Goal: Task Accomplishment & Management: Complete application form

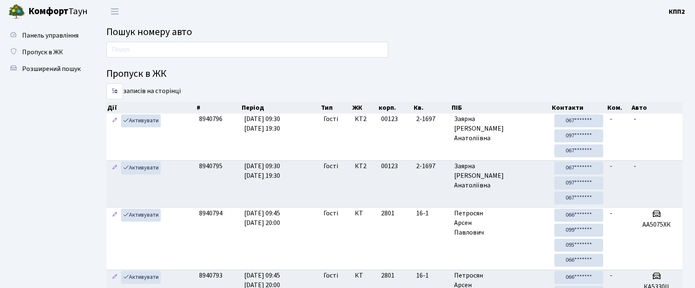
click at [126, 54] on input "text" at bounding box center [247, 50] width 282 height 16
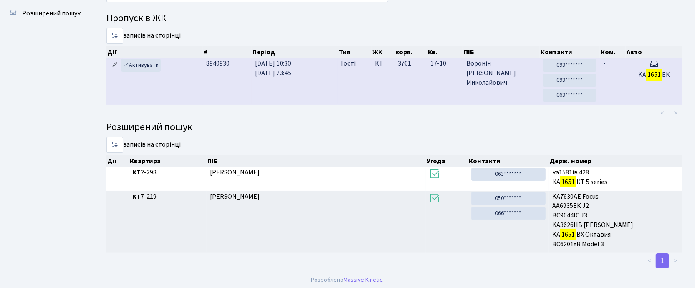
scroll to position [45, 0]
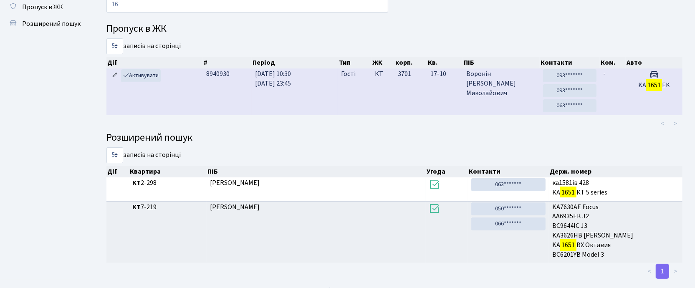
type input "1"
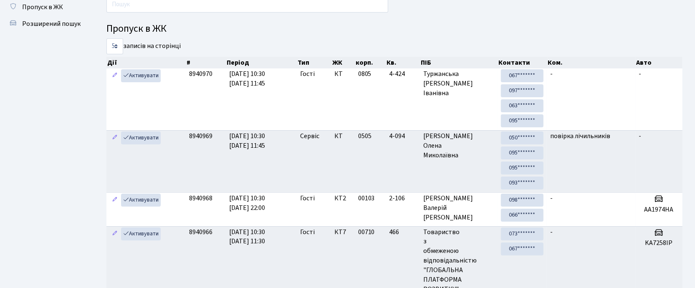
click at [153, 9] on input "text" at bounding box center [247, 5] width 282 height 16
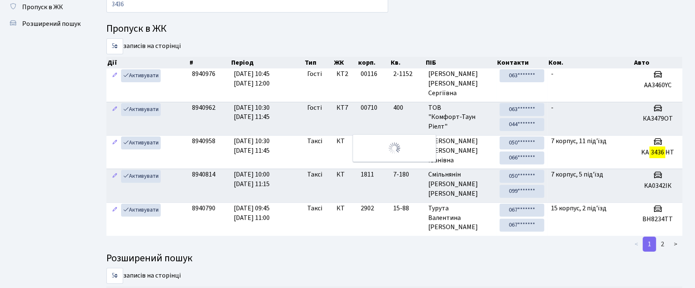
scroll to position [0, 0]
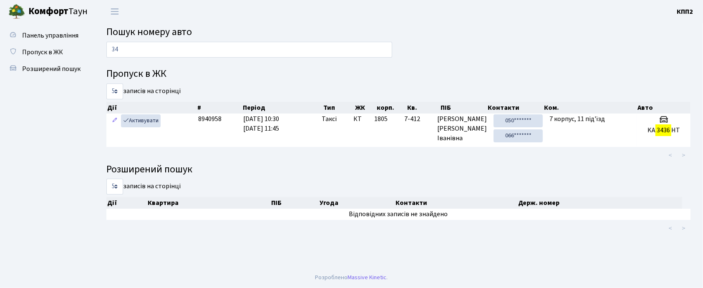
type input "3"
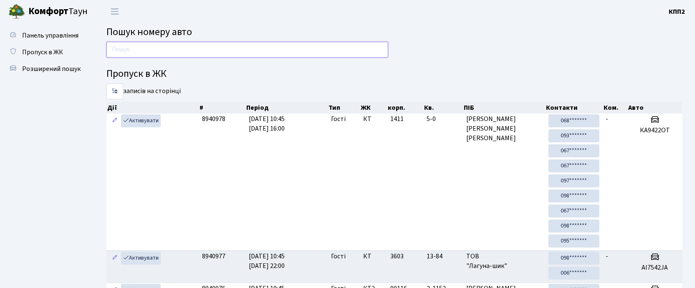
click at [257, 54] on input "text" at bounding box center [247, 50] width 282 height 16
type input "3"
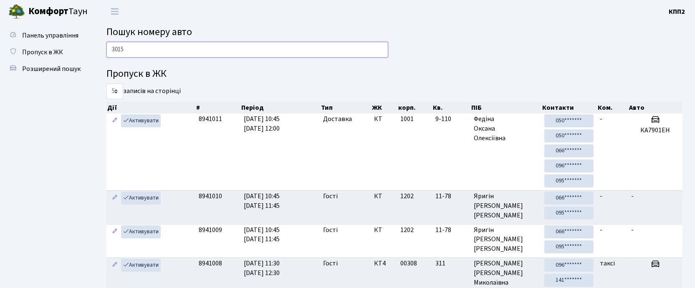
type input "3015"
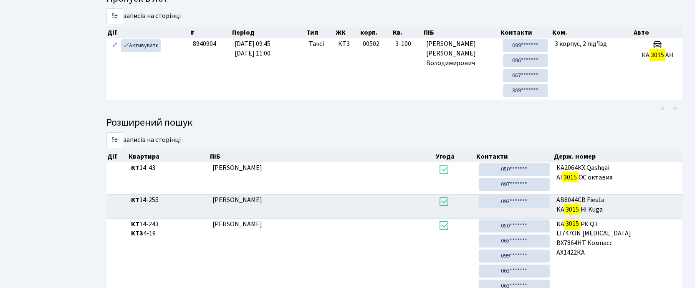
scroll to position [56, 0]
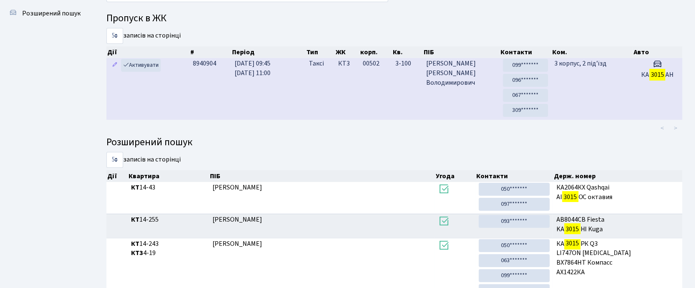
click at [590, 94] on td "3 корпус, 2 під'їзд" at bounding box center [591, 89] width 81 height 62
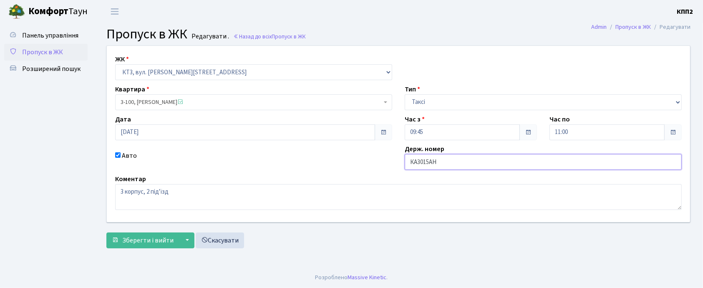
click at [439, 164] on input "КА3015АН" at bounding box center [543, 162] width 277 height 16
type input "КА3015АМ"
click at [106, 233] on button "Зберегти і вийти" at bounding box center [142, 241] width 73 height 16
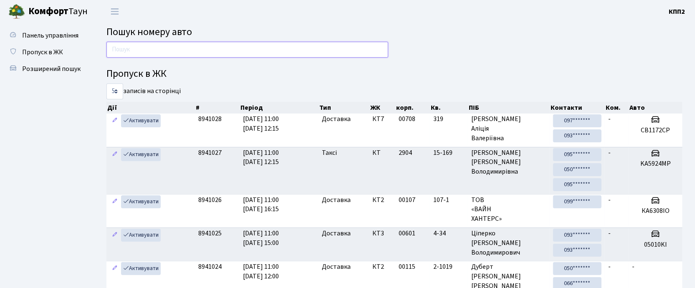
click at [211, 47] on input "text" at bounding box center [247, 50] width 282 height 16
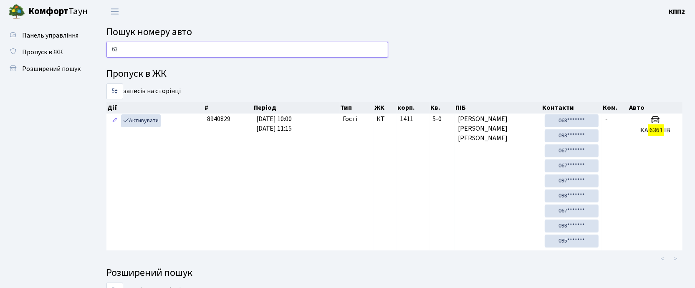
type input "6"
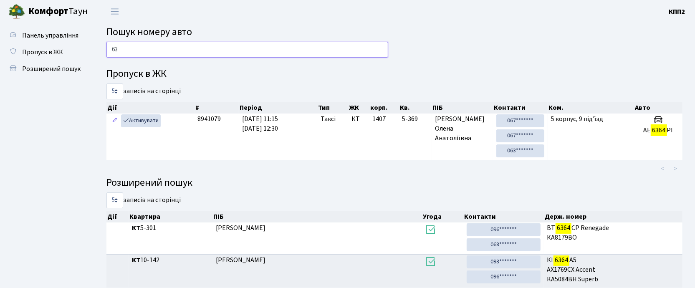
type input "6"
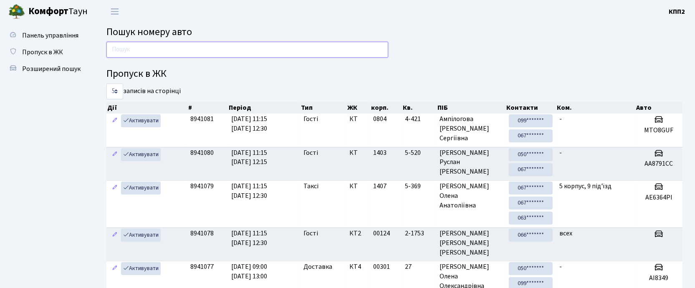
click at [206, 45] on input "text" at bounding box center [247, 50] width 282 height 16
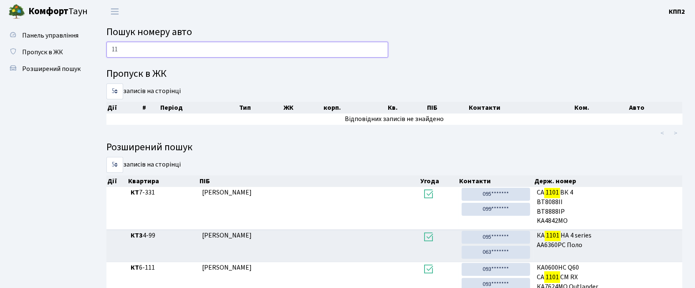
type input "1"
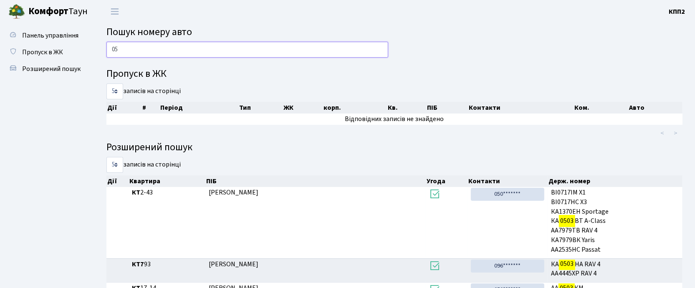
type input "0"
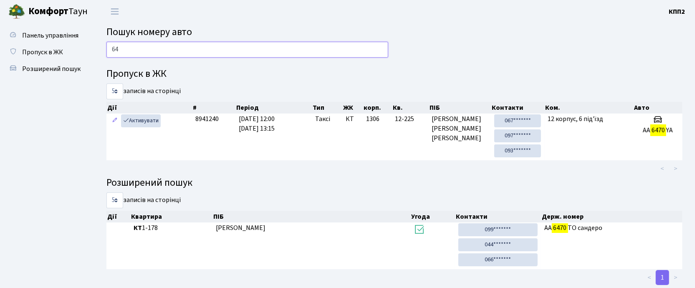
type input "6"
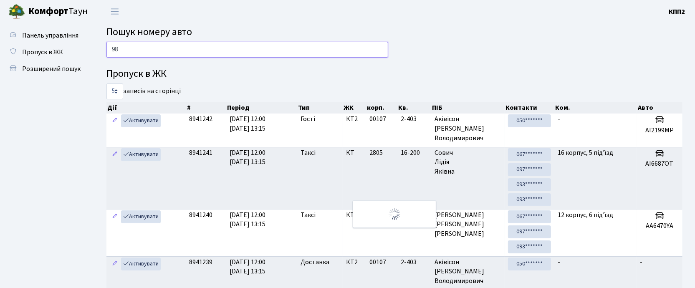
type input "9"
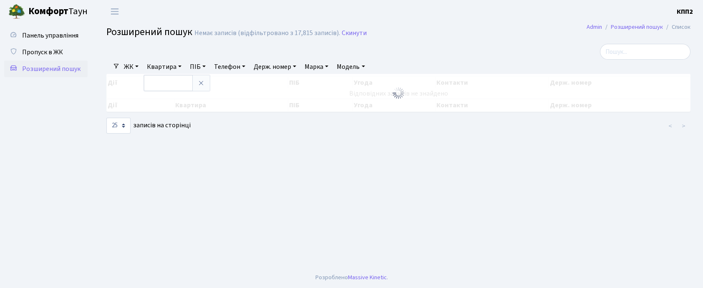
select select "25"
click at [181, 83] on input "text" at bounding box center [168, 83] width 49 height 16
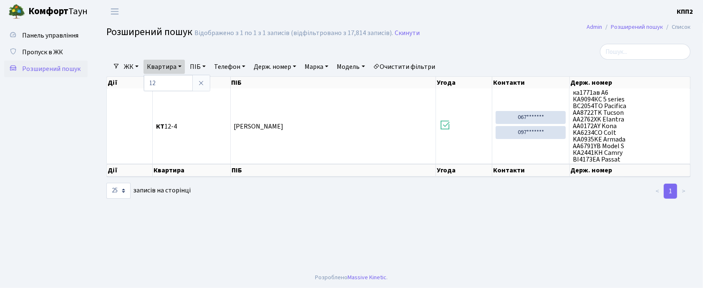
type input "1"
click at [397, 32] on link "Скинути" at bounding box center [407, 33] width 25 height 8
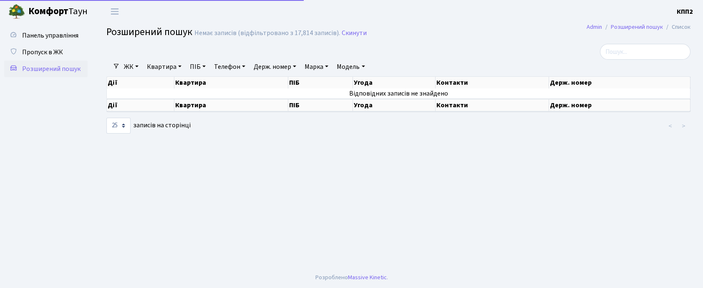
select select "25"
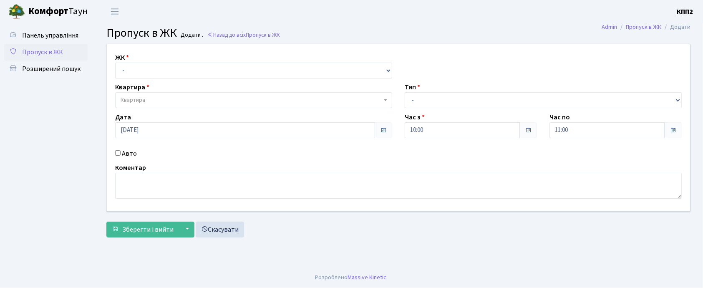
click at [118, 152] on input "Авто" at bounding box center [117, 152] width 5 height 5
checkbox input "true"
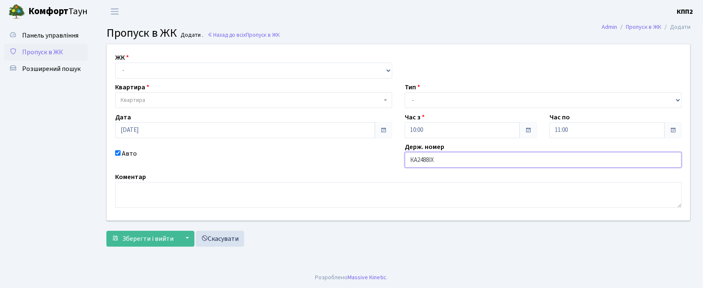
type input "КА2488ІХ"
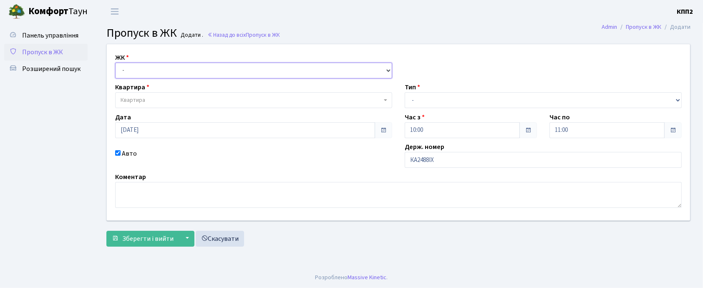
click at [134, 73] on select "- КТ, вул. Регенераторна, 4 КТ2, просп. Соборності, 17 КТ3, вул. Березнева, 16 …" at bounding box center [253, 71] width 277 height 16
select select "271"
click at [115, 63] on select "- КТ, вул. Регенераторна, 4 КТ2, просп. Соборності, 17 КТ3, вул. Березнева, 16 …" at bounding box center [253, 71] width 277 height 16
select select
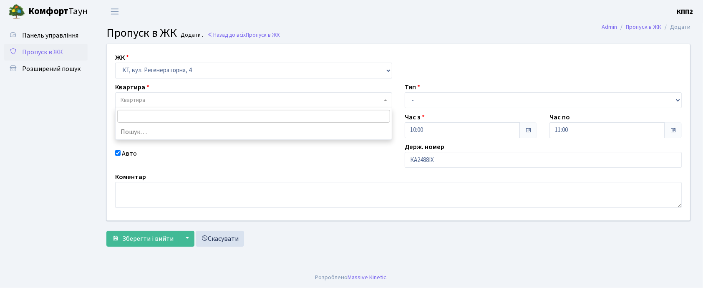
click at [137, 98] on span "Квартира" at bounding box center [133, 100] width 25 height 8
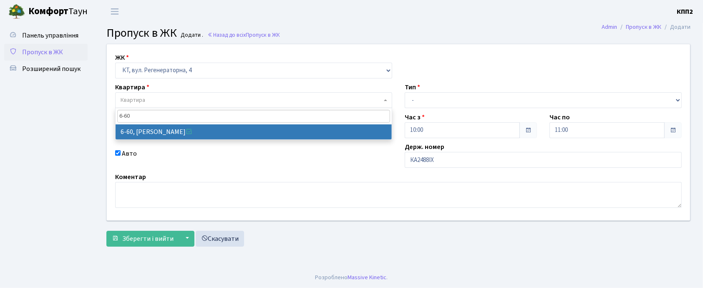
type input "6-60"
select select "5285"
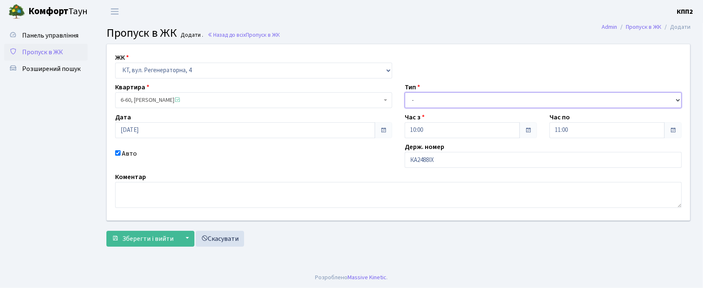
click at [442, 105] on select "- Доставка Таксі Гості Сервіс" at bounding box center [543, 100] width 277 height 16
select select "3"
click at [405, 92] on select "- Доставка Таксі Гості Сервіс" at bounding box center [543, 100] width 277 height 16
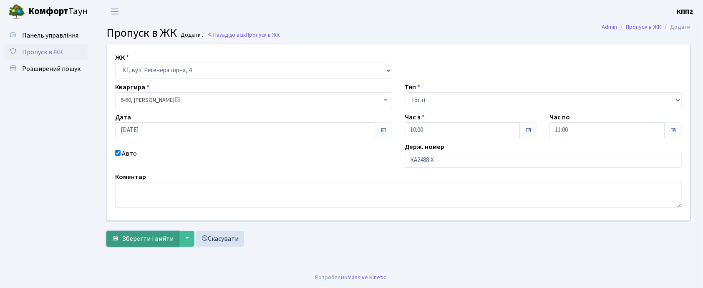
click at [138, 235] on span "Зберегти і вийти" at bounding box center [147, 238] width 51 height 9
